Goal: Transaction & Acquisition: Purchase product/service

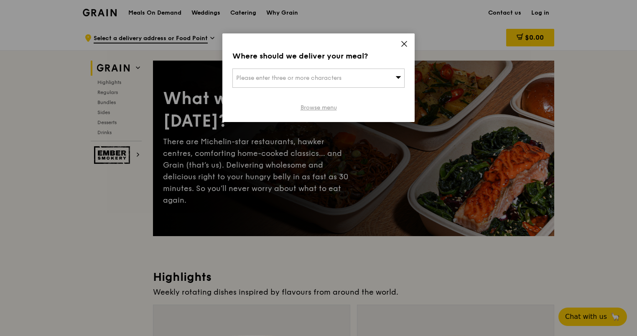
click at [327, 109] on link "Browse menu" at bounding box center [319, 108] width 36 height 8
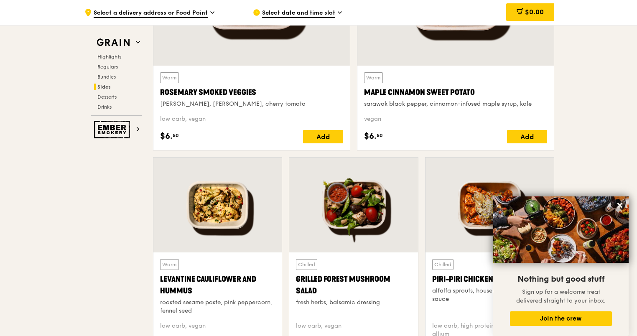
scroll to position [1963, 0]
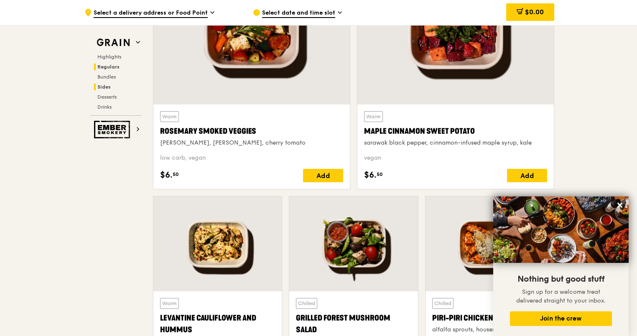
click at [112, 67] on span "Regulars" at bounding box center [108, 67] width 22 height 6
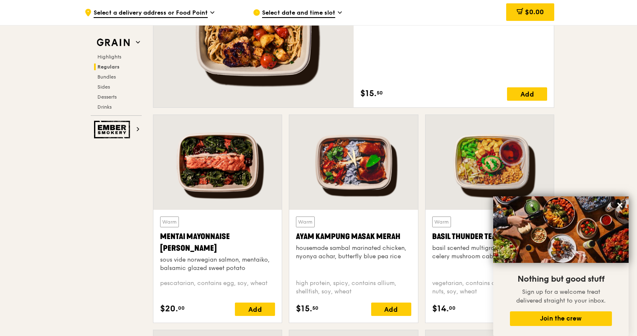
scroll to position [686, 0]
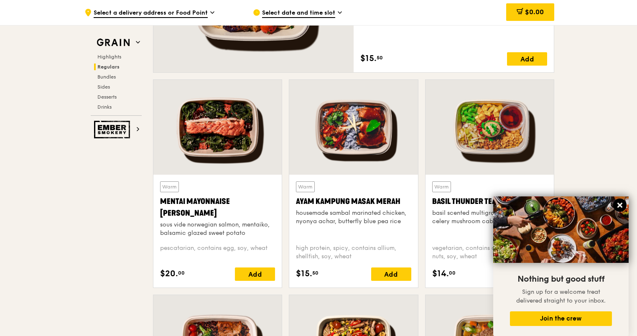
click at [622, 204] on icon at bounding box center [620, 205] width 8 height 8
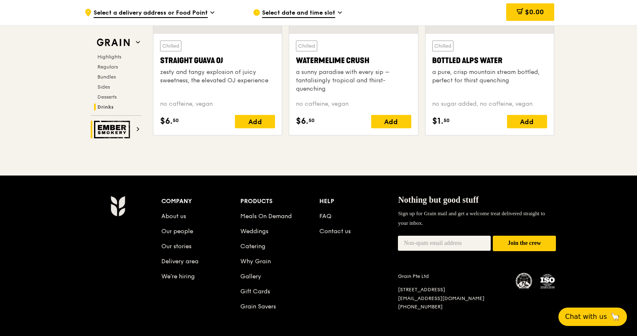
scroll to position [3357, 0]
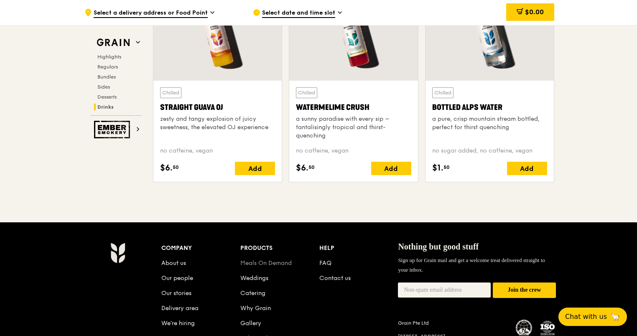
click at [267, 260] on link "Meals On Demand" at bounding box center [265, 263] width 51 height 7
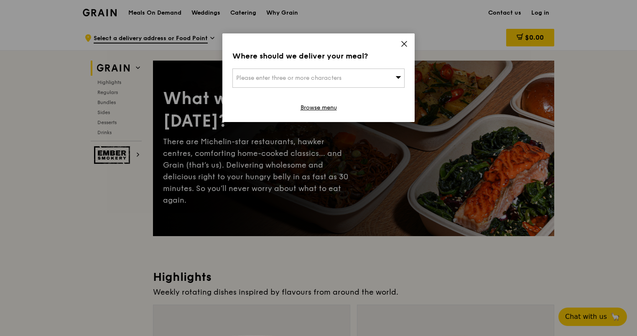
click at [405, 42] on icon at bounding box center [404, 43] width 5 height 5
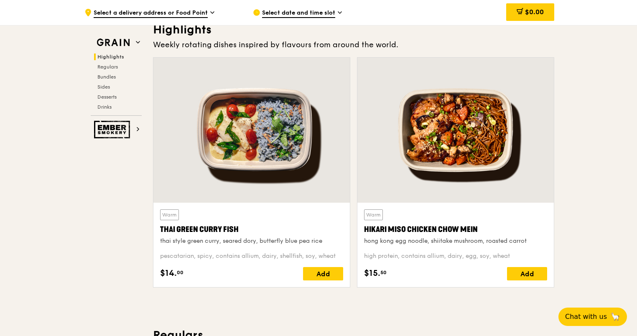
scroll to position [248, 0]
